Goal: Information Seeking & Learning: Learn about a topic

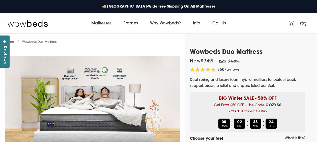
select select "Medium-Firm"
select select "Queen"
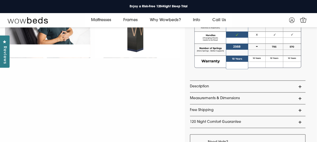
scroll to position [414, 0]
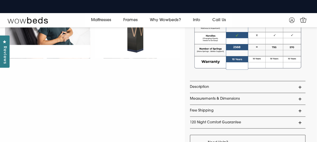
click at [299, 88] on link "Description" at bounding box center [248, 87] width 116 height 12
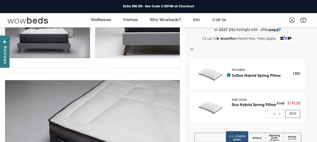
scroll to position [0, 0]
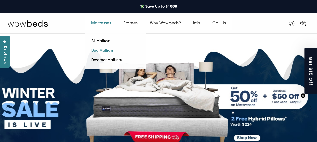
click at [99, 49] on link "Duo Mattress" at bounding box center [102, 51] width 35 height 10
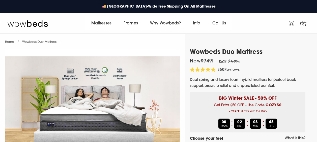
select select "Medium-Firm"
select select "Queen"
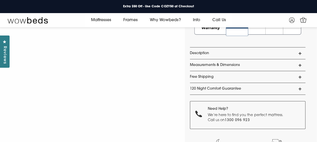
scroll to position [440, 0]
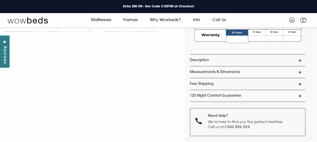
click at [298, 61] on link "Description" at bounding box center [248, 60] width 116 height 12
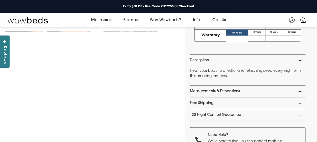
click at [299, 91] on link "Measurements & Dimensions" at bounding box center [248, 92] width 116 height 12
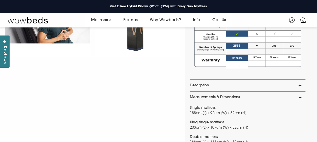
scroll to position [0, 0]
